Goal: Task Accomplishment & Management: Use online tool/utility

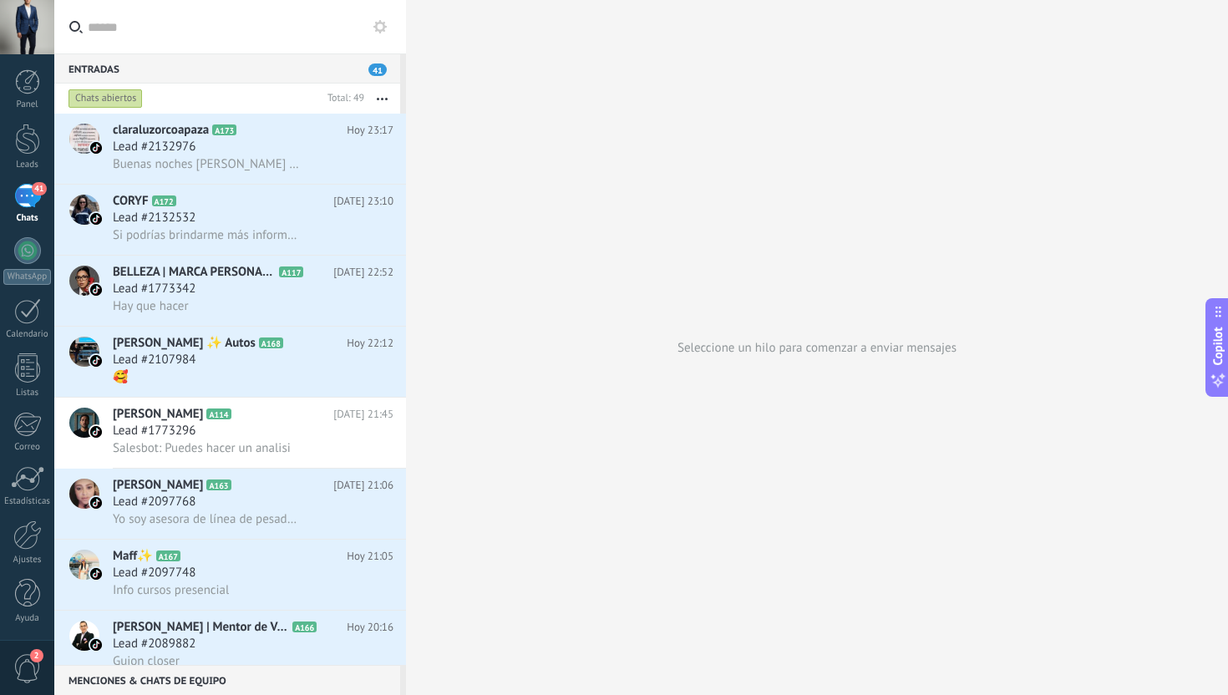
click at [23, 42] on div at bounding box center [27, 27] width 54 height 54
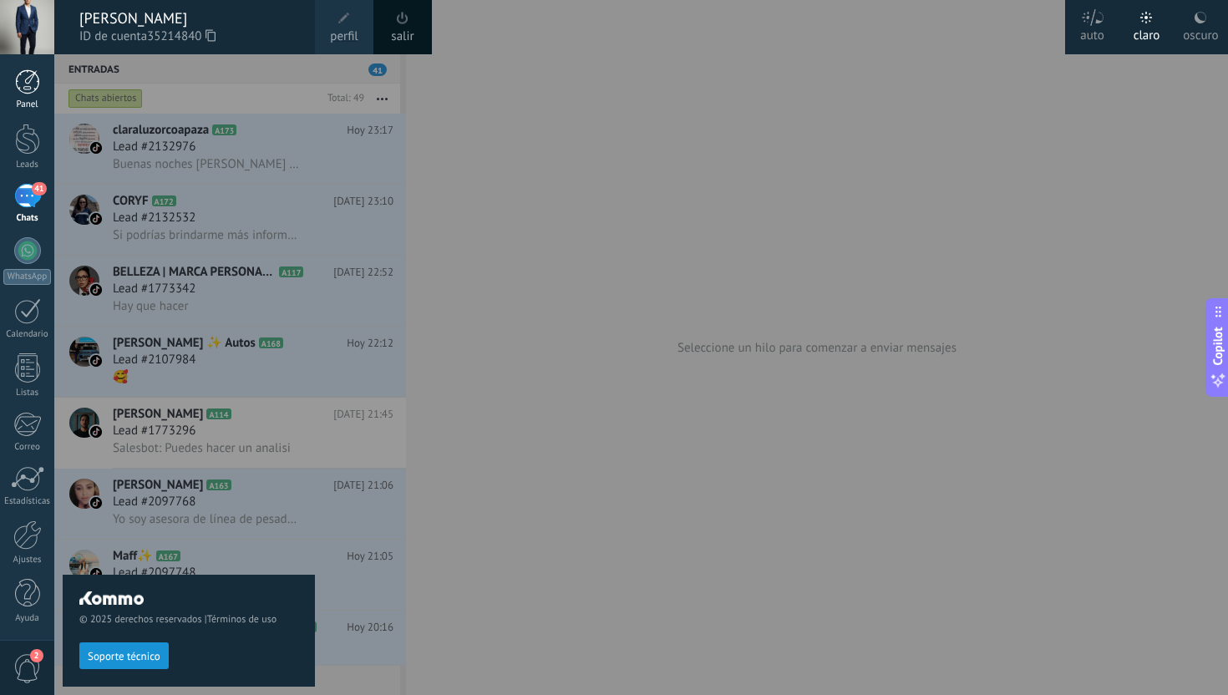
click at [28, 95] on link "Panel" at bounding box center [27, 89] width 54 height 41
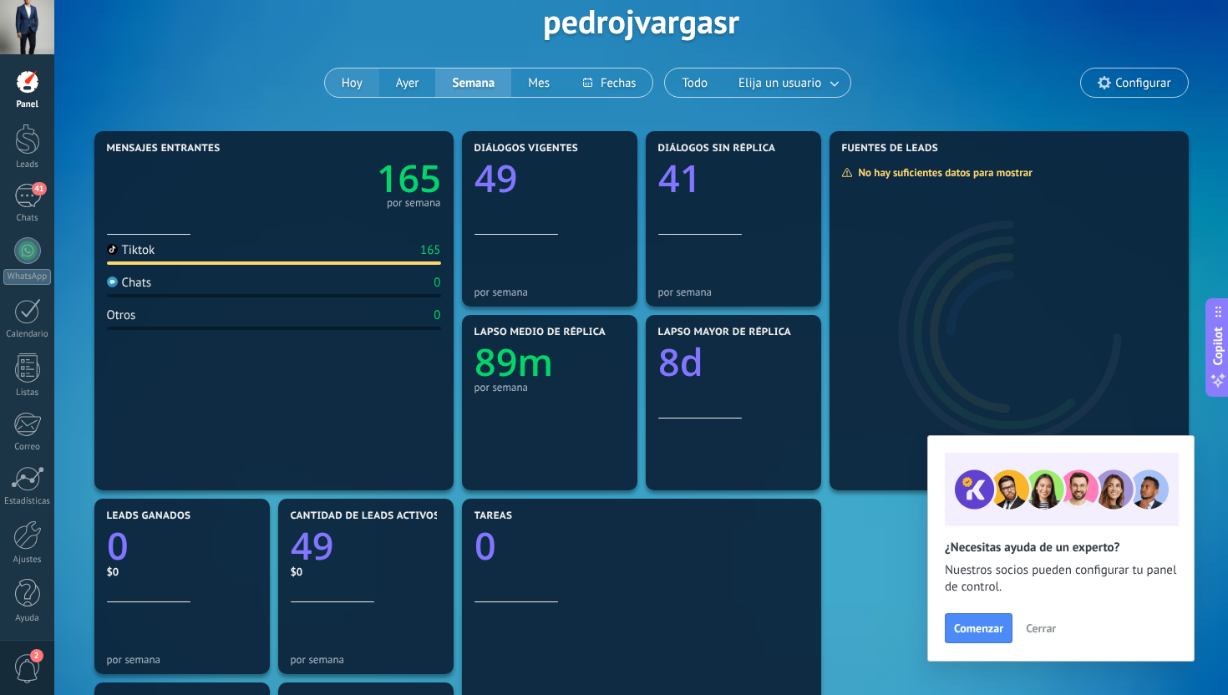
scroll to position [89, 0]
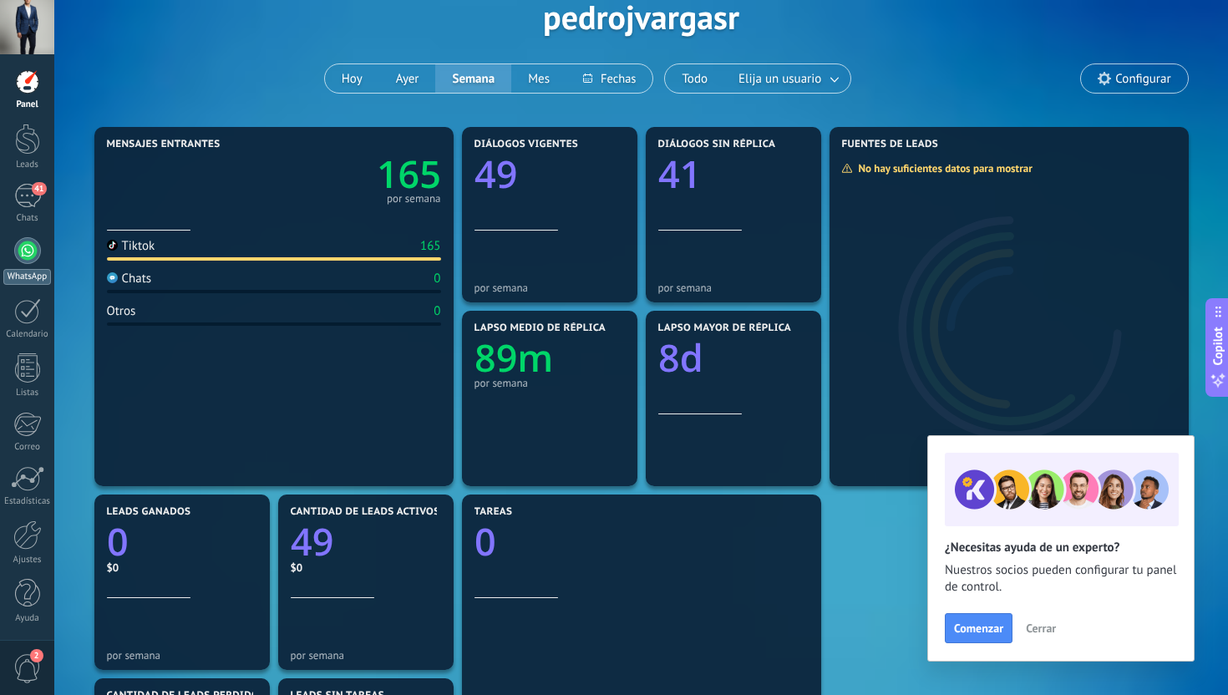
click at [31, 260] on div at bounding box center [27, 250] width 27 height 27
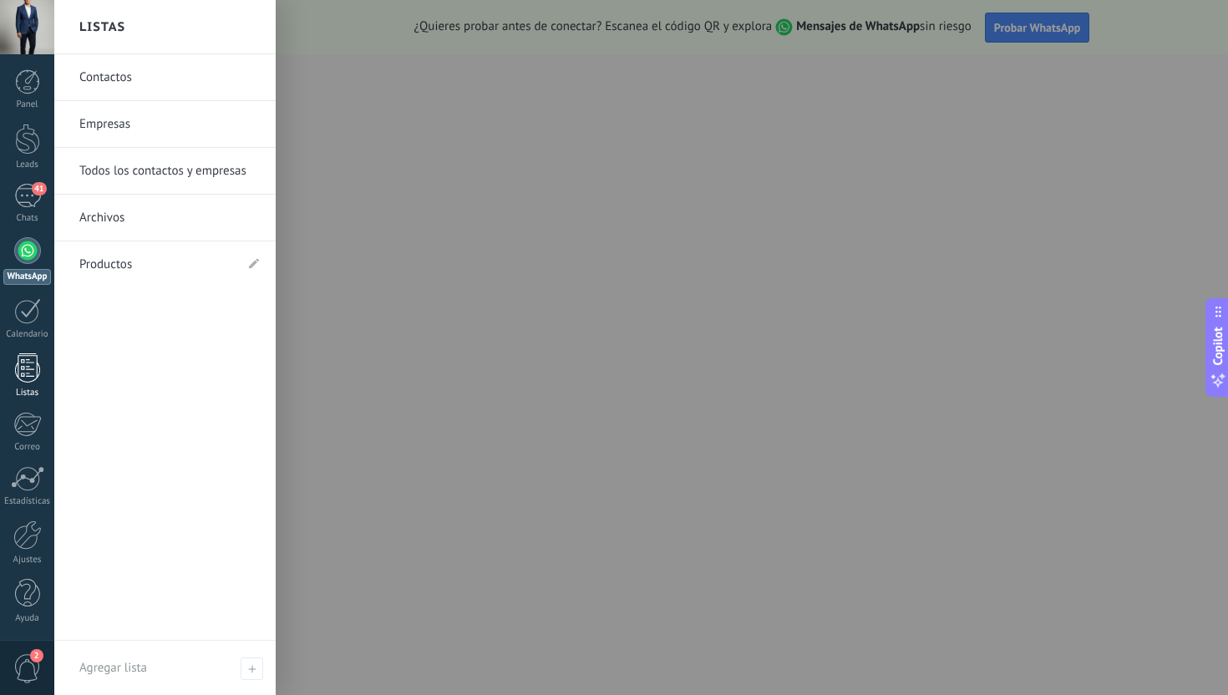
click at [33, 374] on div at bounding box center [27, 367] width 25 height 29
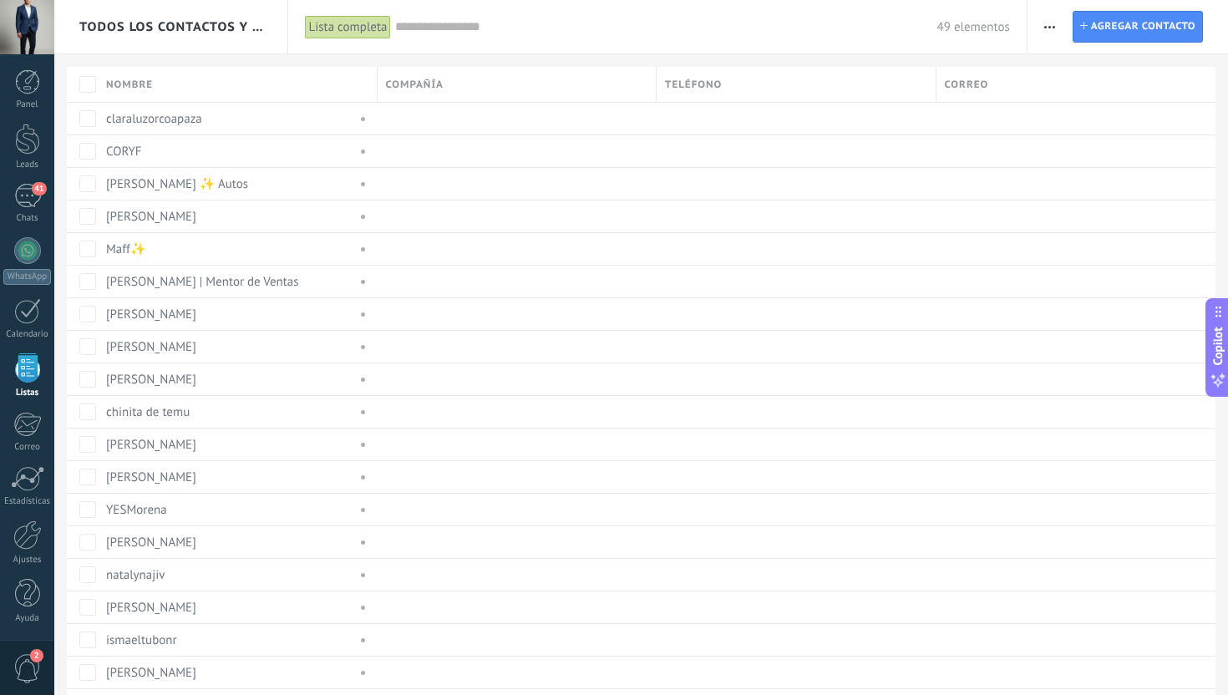
click at [24, 17] on div at bounding box center [27, 27] width 54 height 54
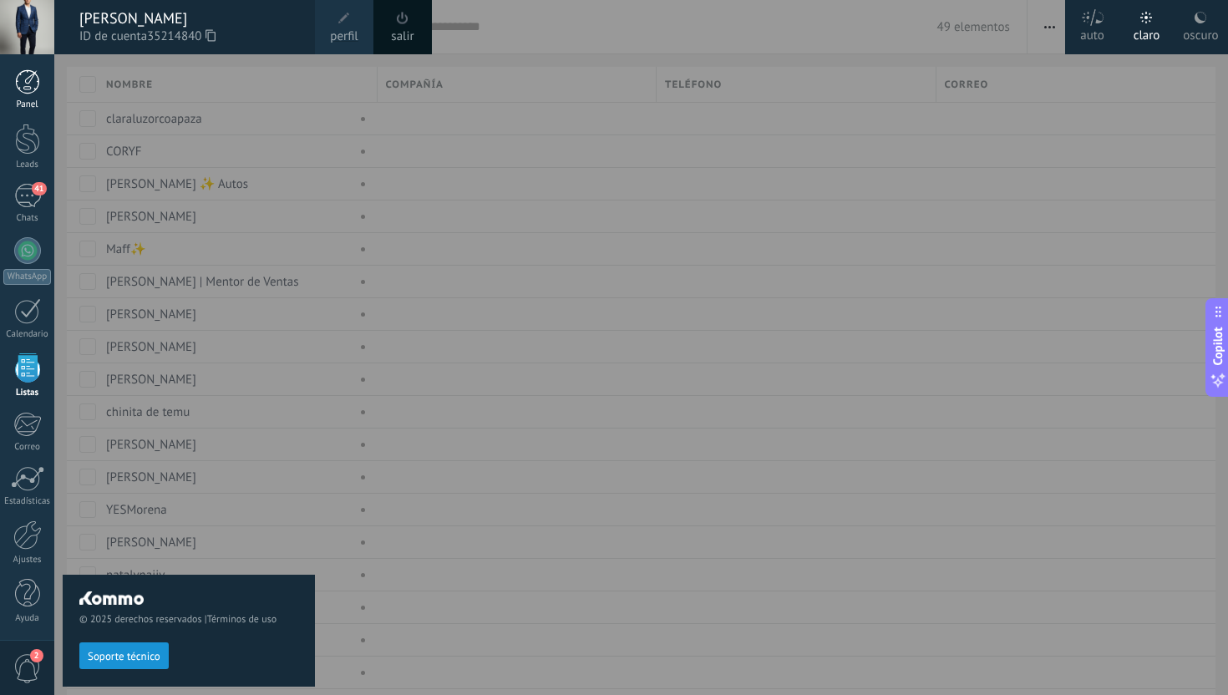
click at [28, 92] on div at bounding box center [27, 81] width 25 height 25
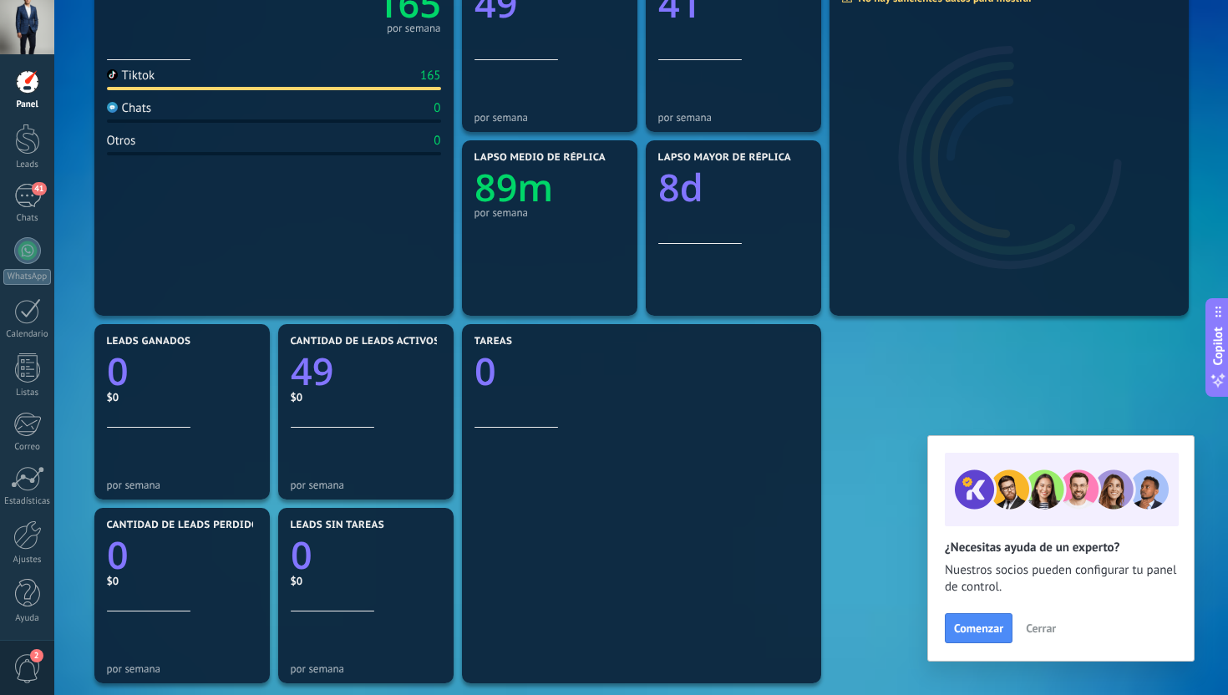
scroll to position [487, 0]
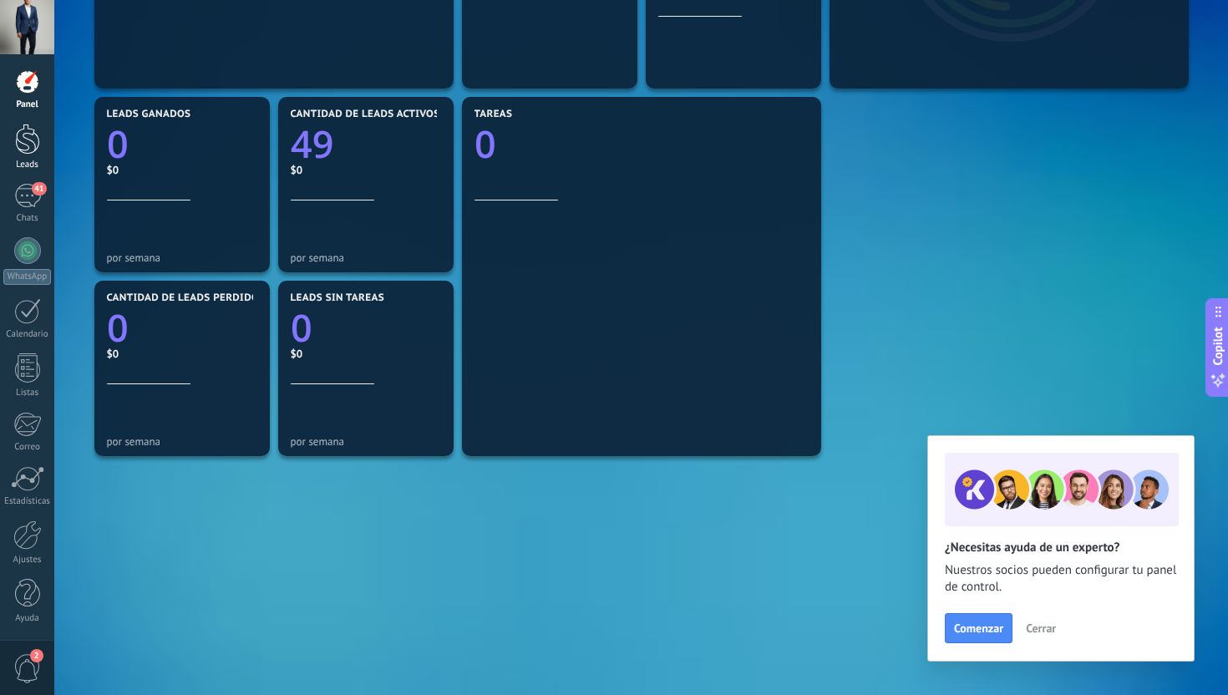
click at [32, 148] on div at bounding box center [27, 139] width 25 height 31
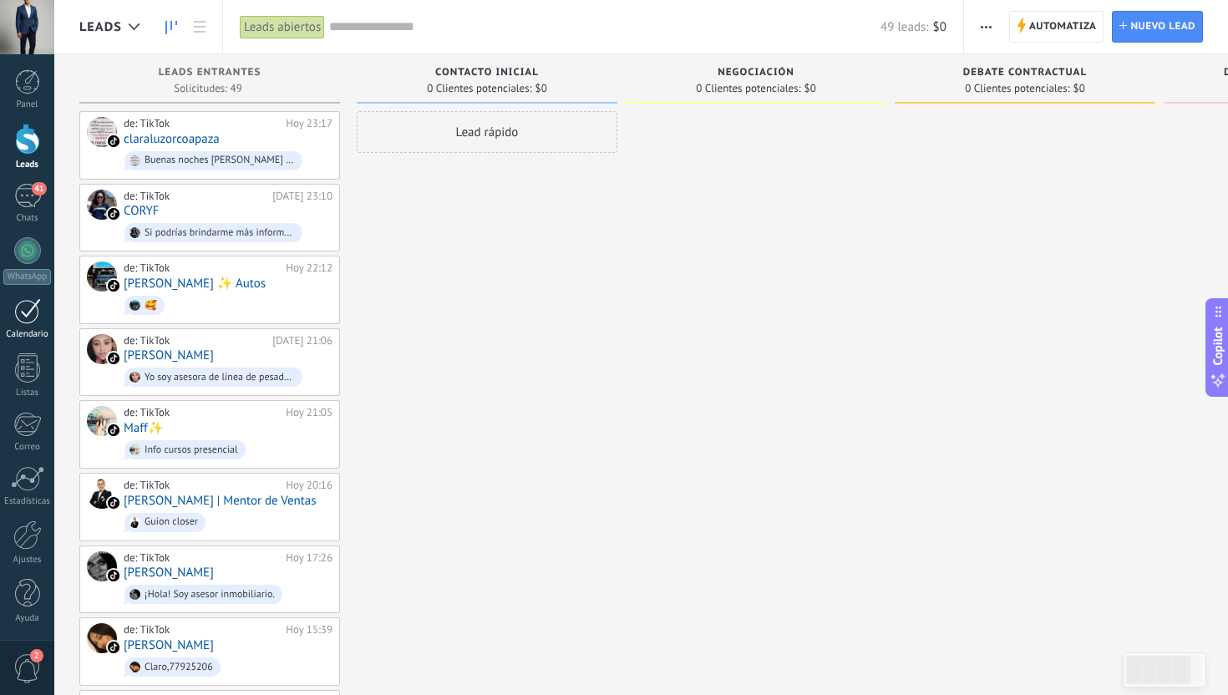
click at [28, 309] on div at bounding box center [27, 311] width 27 height 26
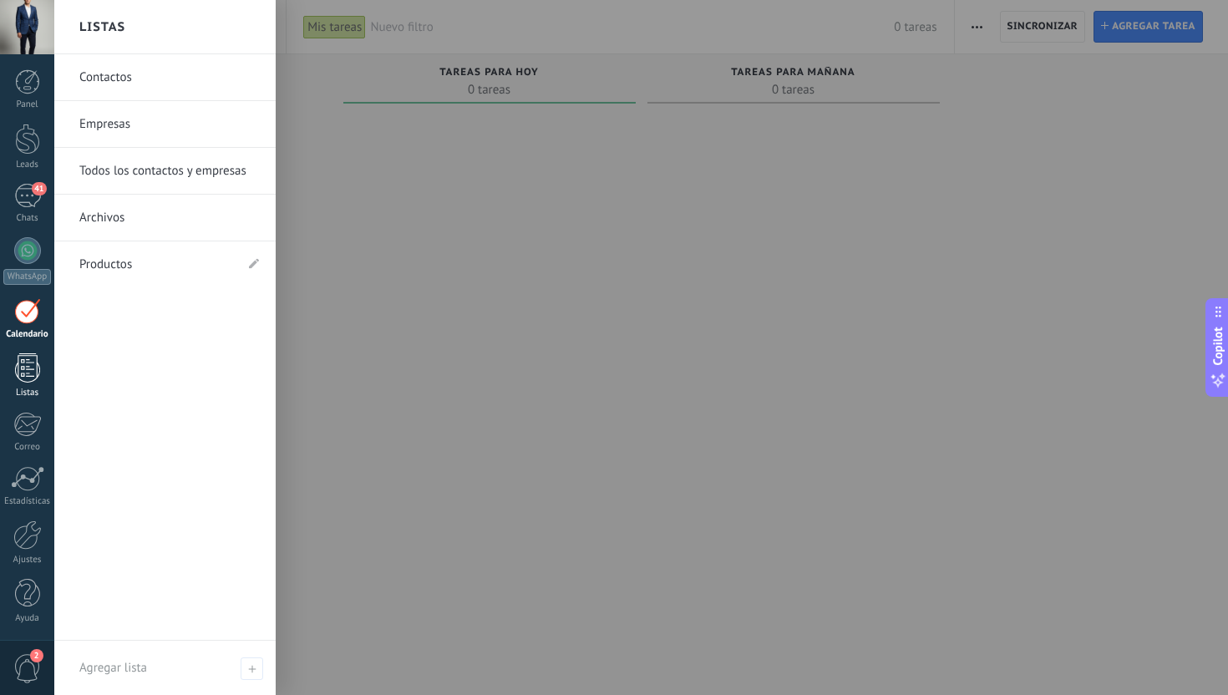
click at [31, 368] on div at bounding box center [27, 367] width 25 height 29
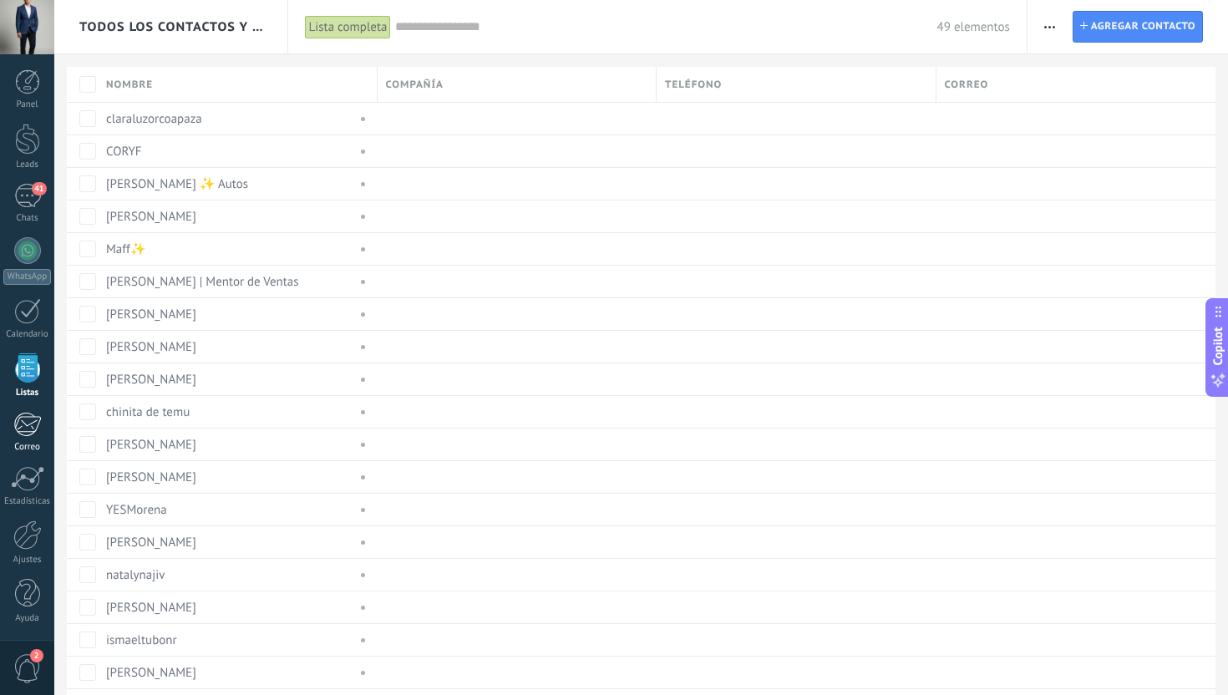
click at [31, 421] on div at bounding box center [27, 424] width 28 height 25
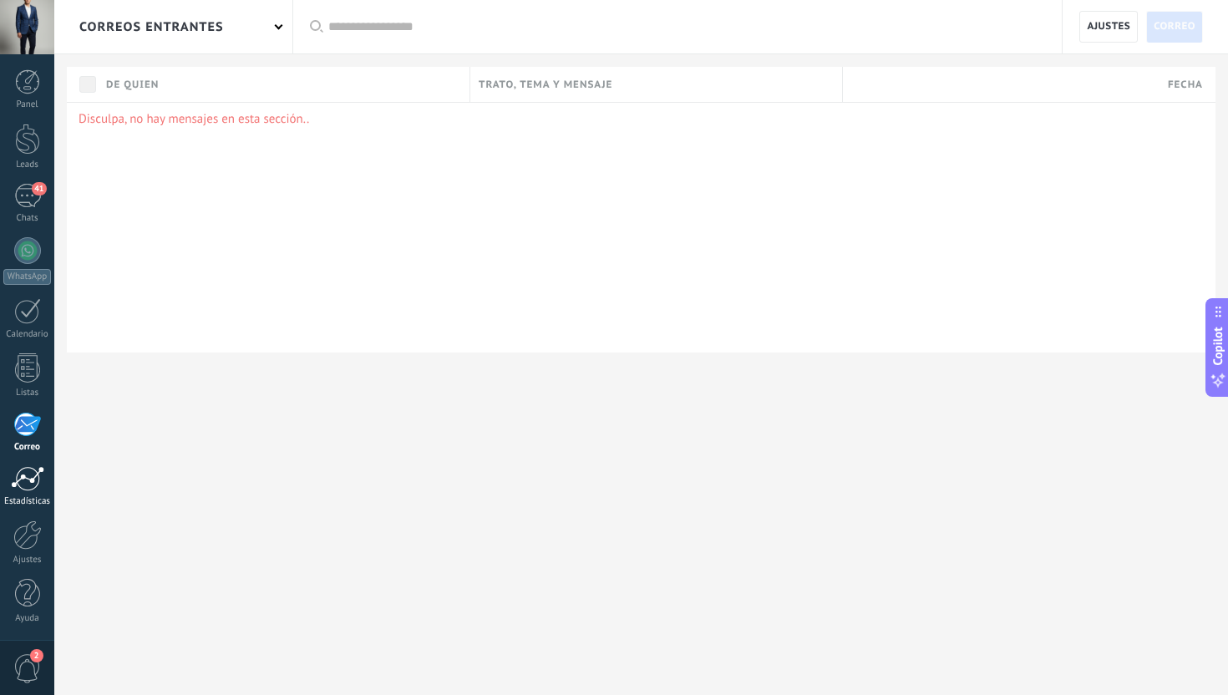
click at [29, 466] on div at bounding box center [27, 478] width 33 height 25
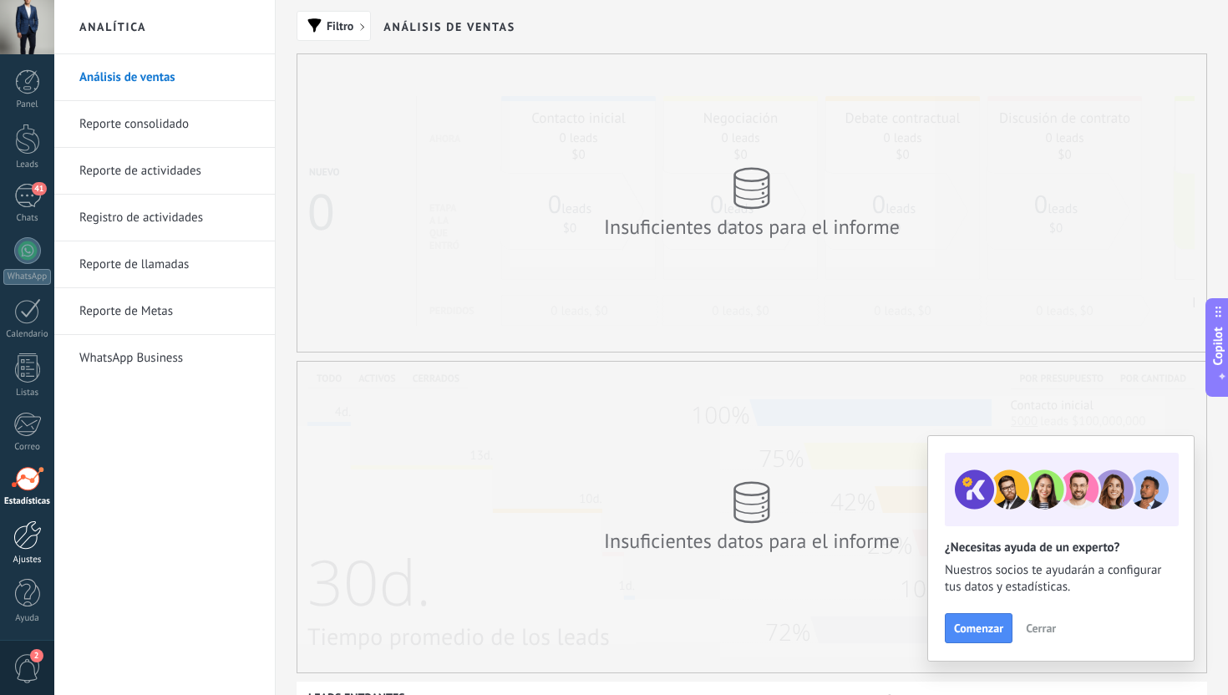
click at [33, 534] on div at bounding box center [27, 534] width 28 height 29
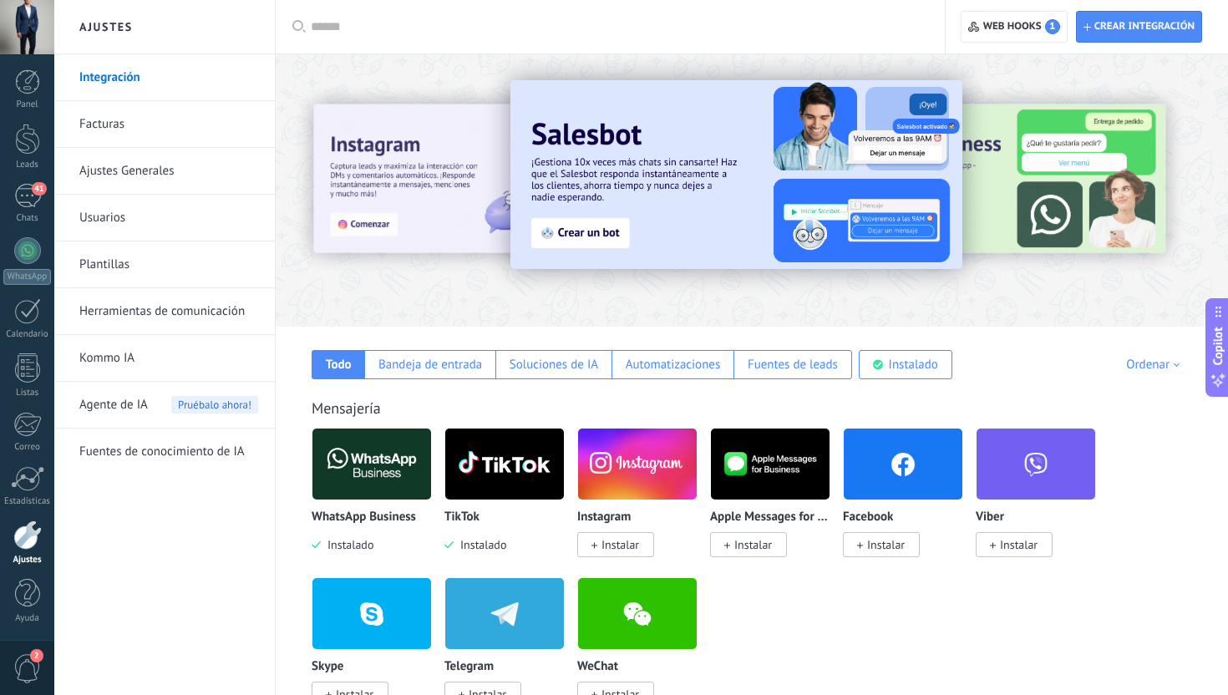
click at [402, 475] on img at bounding box center [371, 464] width 119 height 81
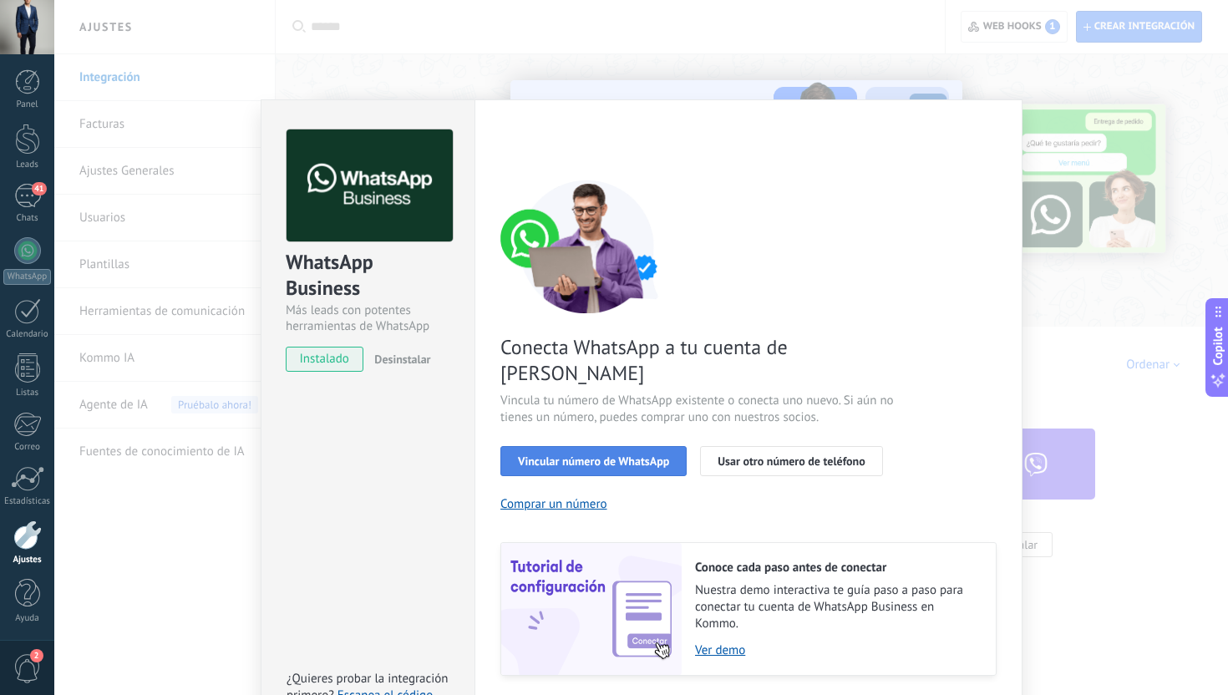
click at [601, 455] on span "Vincular número de WhatsApp" at bounding box center [593, 461] width 151 height 12
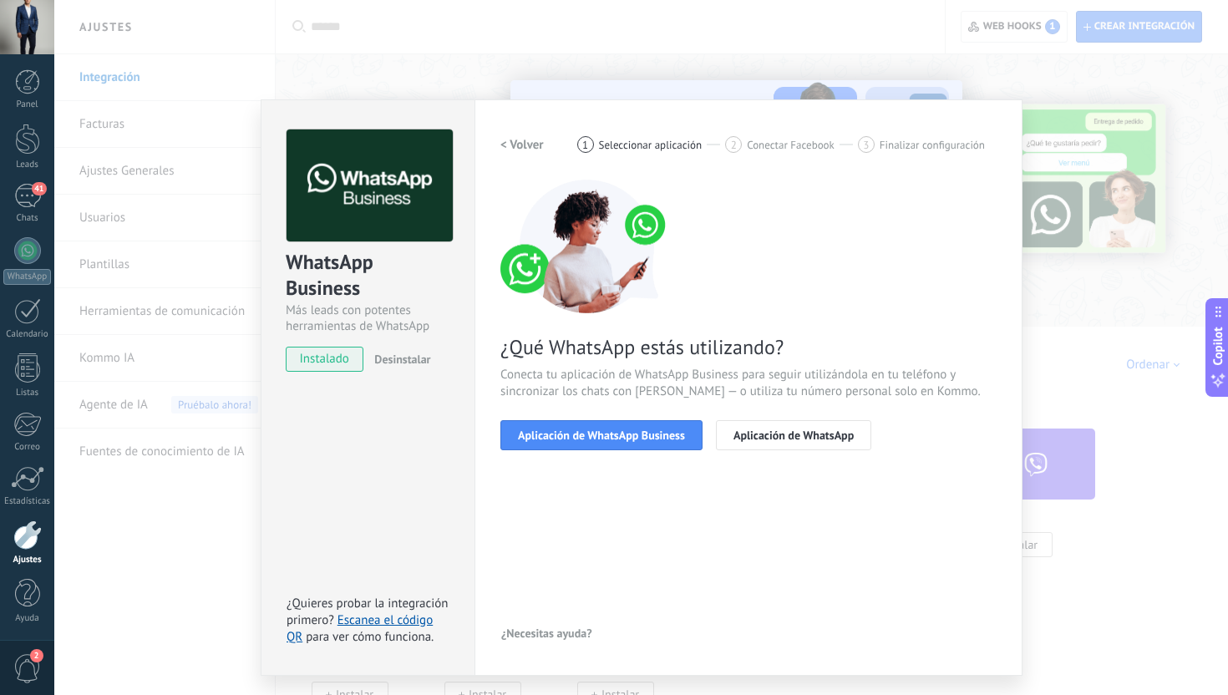
click at [527, 140] on h2 "< Volver" at bounding box center [521, 145] width 43 height 16
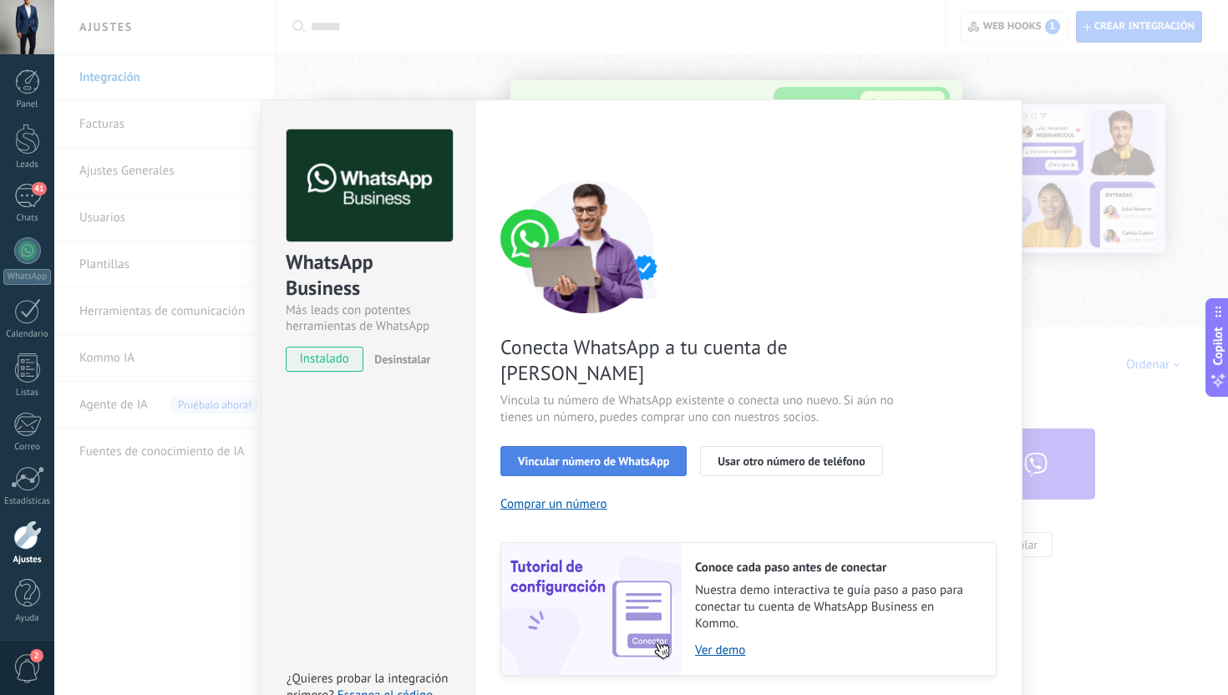
click at [607, 455] on span "Vincular número de WhatsApp" at bounding box center [593, 461] width 151 height 12
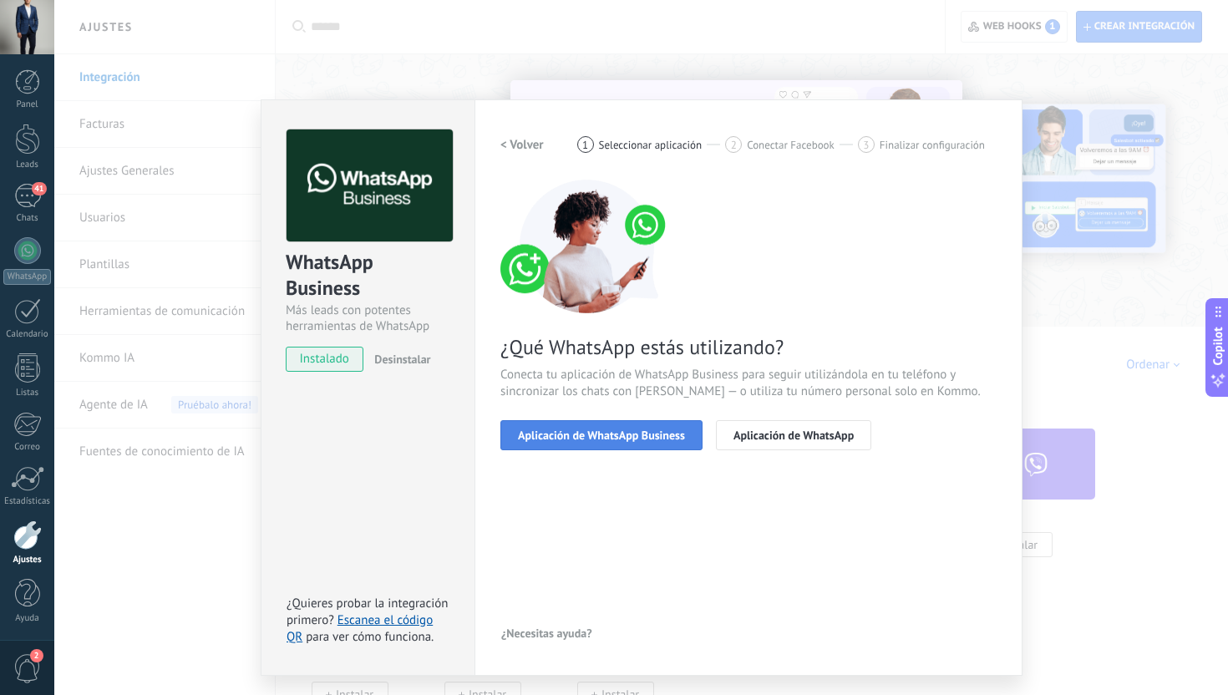
click at [607, 433] on span "Aplicación de WhatsApp Business" at bounding box center [601, 435] width 167 height 12
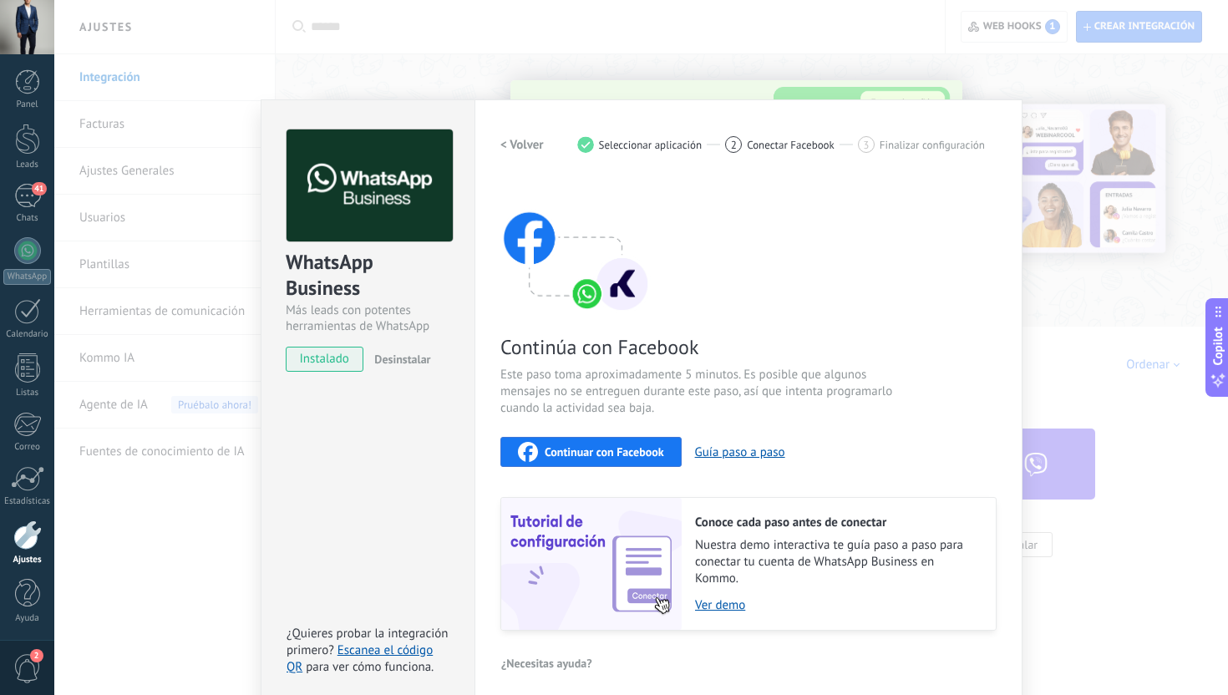
click at [605, 447] on span "Continuar con Facebook" at bounding box center [604, 452] width 119 height 12
